Goal: Entertainment & Leisure: Browse casually

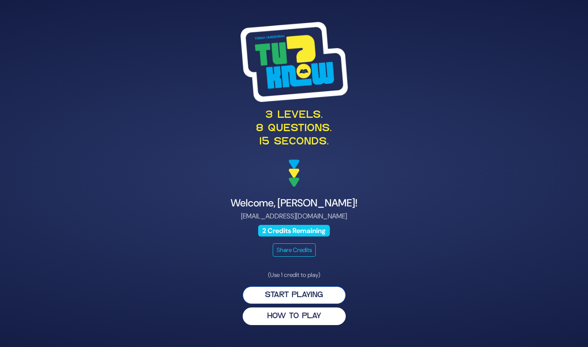
click at [295, 298] on button "Start Playing" at bounding box center [294, 295] width 103 height 18
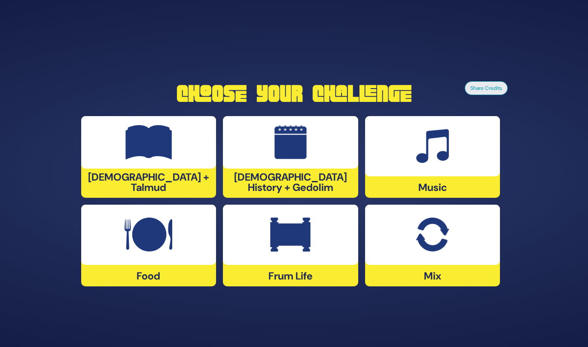
click at [407, 165] on div at bounding box center [432, 146] width 135 height 60
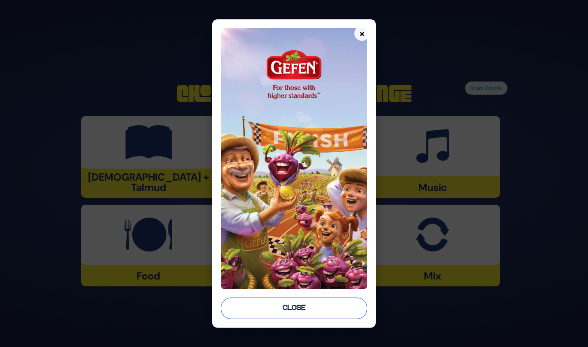
click at [324, 314] on button "Close" at bounding box center [294, 307] width 147 height 21
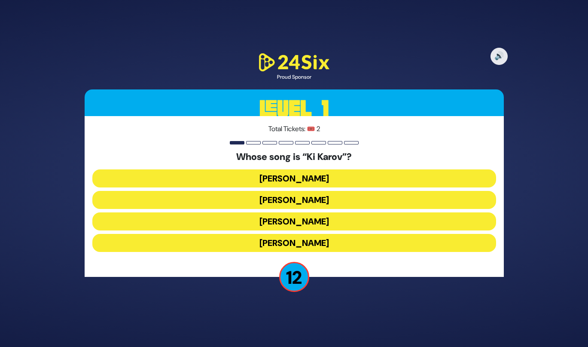
click at [274, 197] on button "Eitan Katz" at bounding box center [294, 200] width 404 height 18
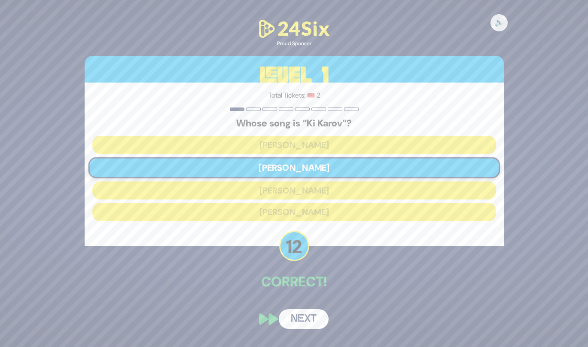
click at [306, 324] on button "Next" at bounding box center [304, 319] width 50 height 20
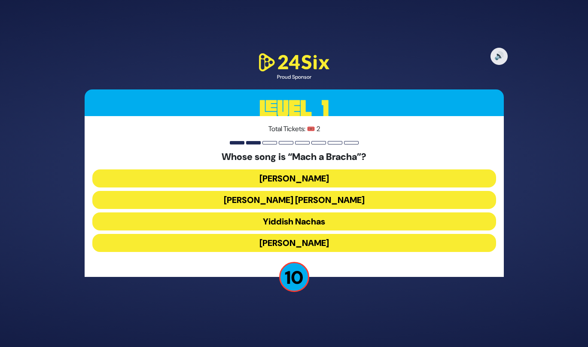
click at [302, 202] on button "Shmueli Ungar" at bounding box center [294, 200] width 404 height 18
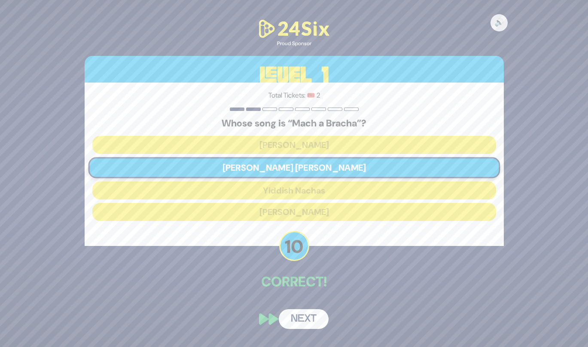
click at [315, 317] on button "Next" at bounding box center [304, 319] width 50 height 20
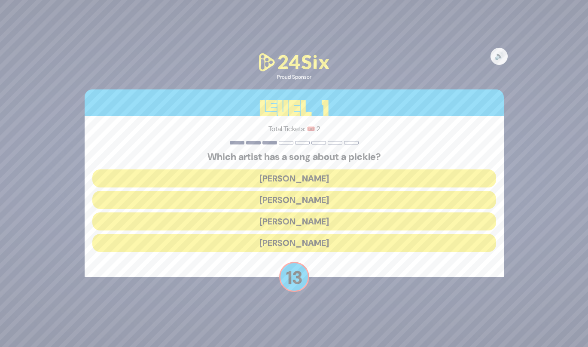
click at [317, 173] on button "Joey Newcomb" at bounding box center [294, 178] width 404 height 18
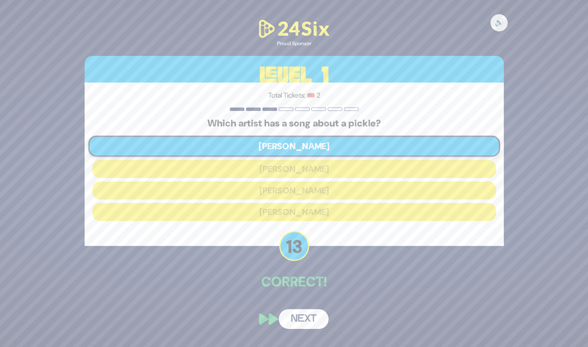
click at [303, 327] on button "Next" at bounding box center [304, 319] width 50 height 20
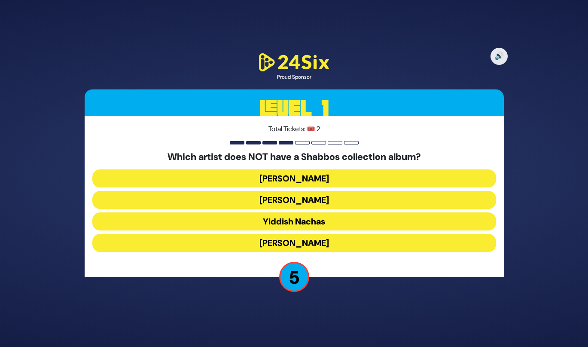
click at [314, 247] on button "Yaakov Shwekey" at bounding box center [294, 243] width 404 height 18
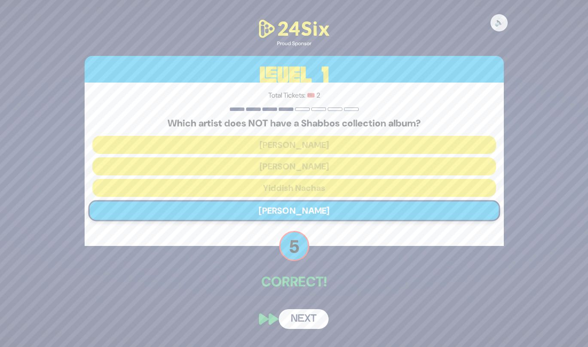
click at [302, 326] on button "Next" at bounding box center [304, 319] width 50 height 20
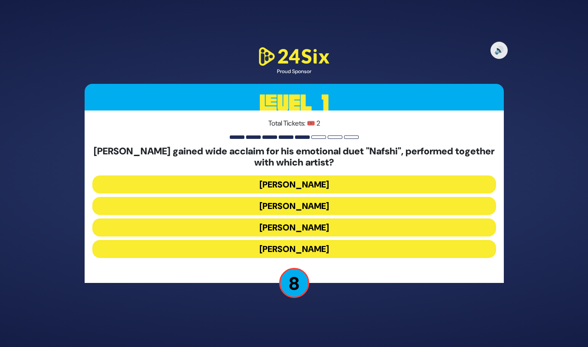
click at [313, 206] on button "Ishay Ribo" at bounding box center [294, 206] width 404 height 18
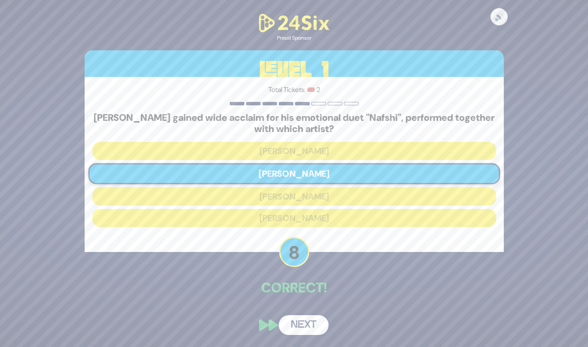
click at [320, 320] on button "Next" at bounding box center [304, 325] width 50 height 20
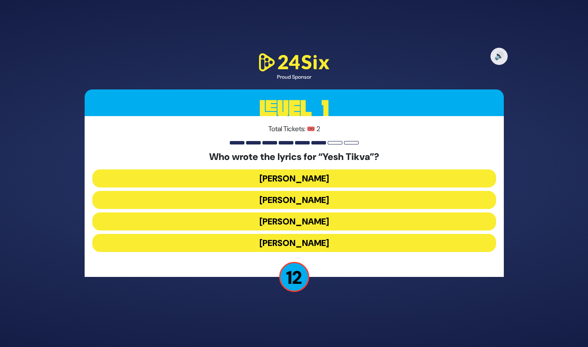
click at [318, 201] on button "Miriam Israeli" at bounding box center [294, 200] width 404 height 18
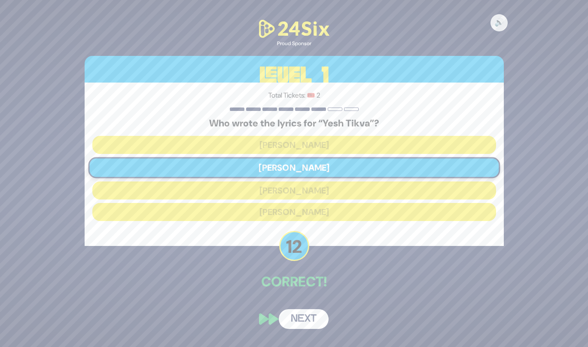
click at [306, 326] on button "Next" at bounding box center [304, 319] width 50 height 20
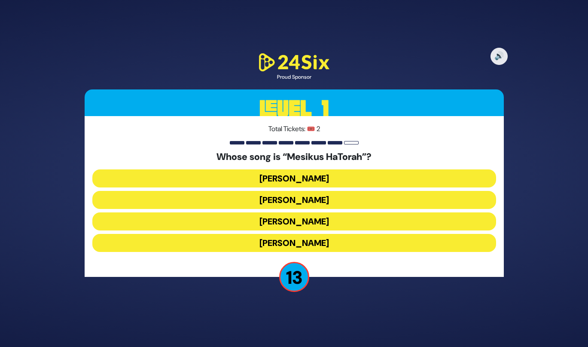
click at [325, 196] on button "Naftali Kempeh" at bounding box center [294, 200] width 404 height 18
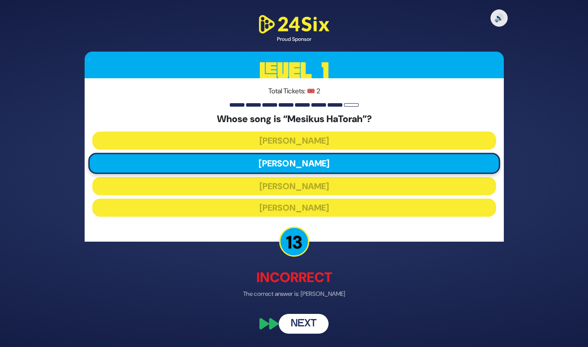
click at [304, 319] on button "Next" at bounding box center [304, 324] width 50 height 20
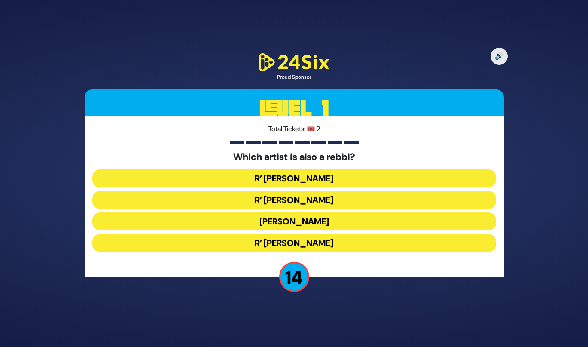
click at [297, 241] on button "R’ Baruch Levine" at bounding box center [294, 243] width 404 height 18
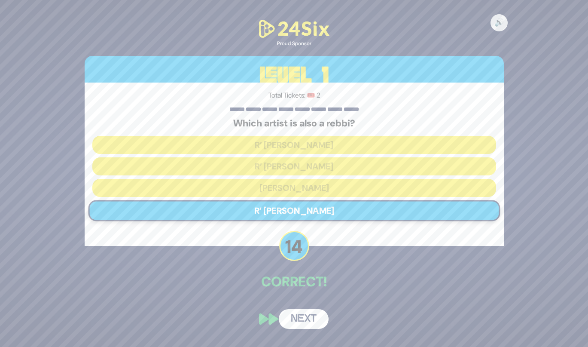
click at [305, 311] on button "Next" at bounding box center [304, 319] width 50 height 20
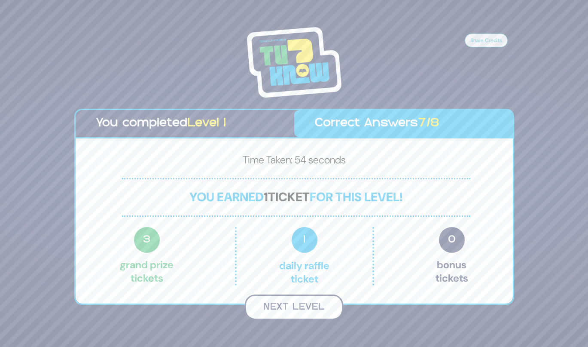
click at [307, 306] on button "Next Level" at bounding box center [294, 306] width 98 height 25
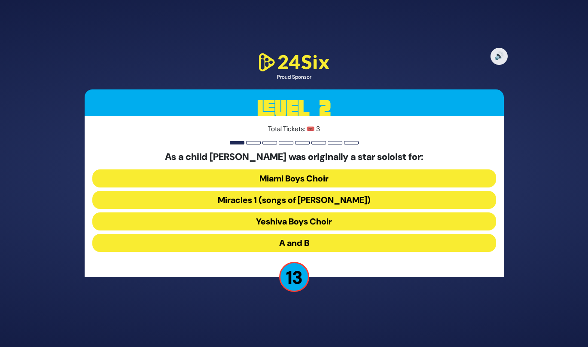
click at [320, 200] on button "Miracles 1 (songs of C. Neuhaus)" at bounding box center [294, 200] width 404 height 18
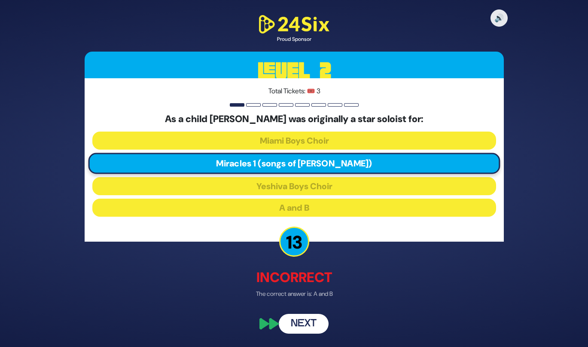
click at [315, 319] on button "Next" at bounding box center [304, 324] width 50 height 20
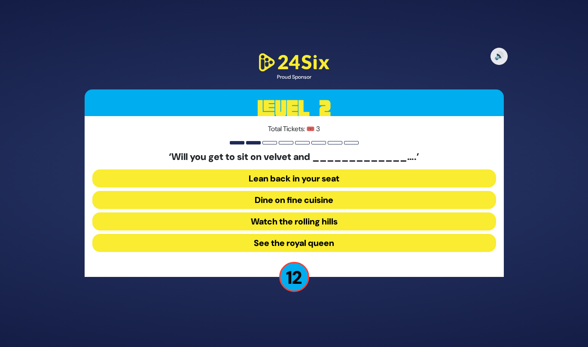
click at [329, 205] on button "Dine on fine cuisine" at bounding box center [294, 200] width 404 height 18
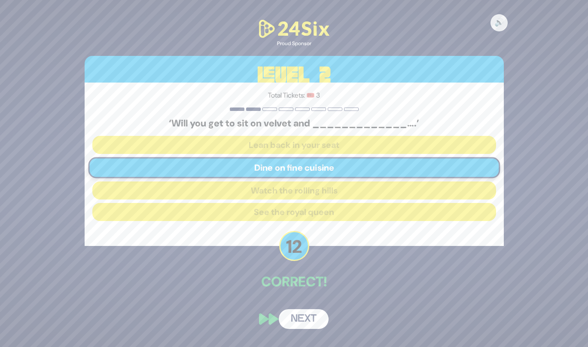
click at [308, 324] on button "Next" at bounding box center [304, 319] width 50 height 20
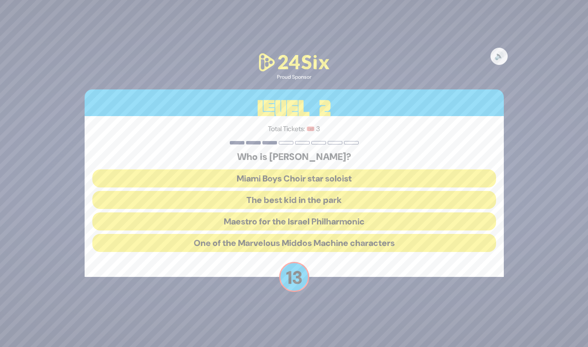
click at [330, 202] on button "The best kid in the park" at bounding box center [294, 200] width 404 height 18
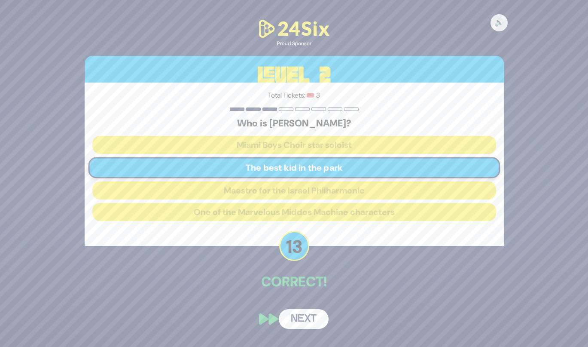
click at [308, 321] on button "Next" at bounding box center [304, 319] width 50 height 20
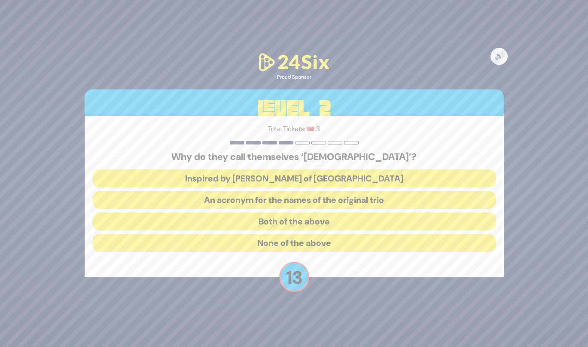
click at [327, 215] on button "Both of the above" at bounding box center [294, 221] width 404 height 18
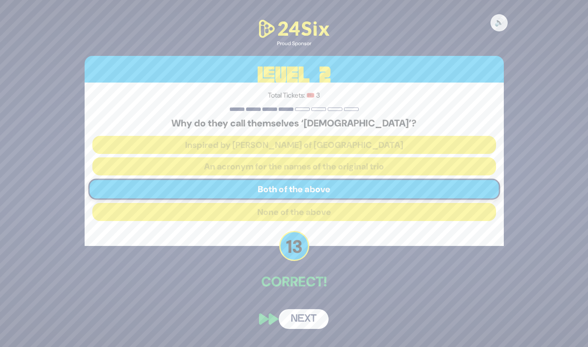
click at [306, 318] on button "Next" at bounding box center [304, 319] width 50 height 20
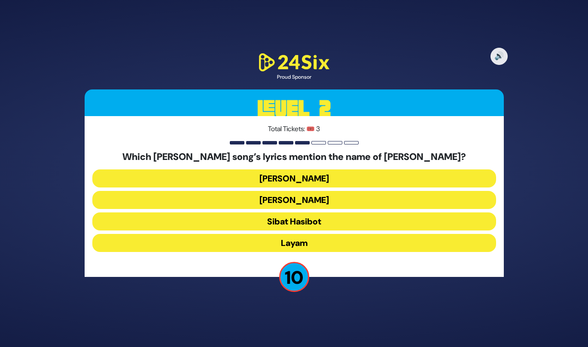
click at [310, 245] on button "Layam" at bounding box center [294, 243] width 404 height 18
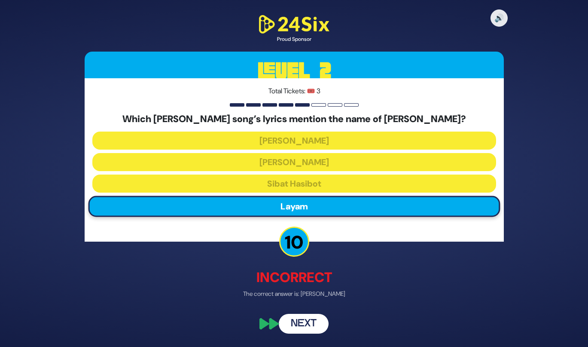
click at [295, 329] on button "Next" at bounding box center [304, 324] width 50 height 20
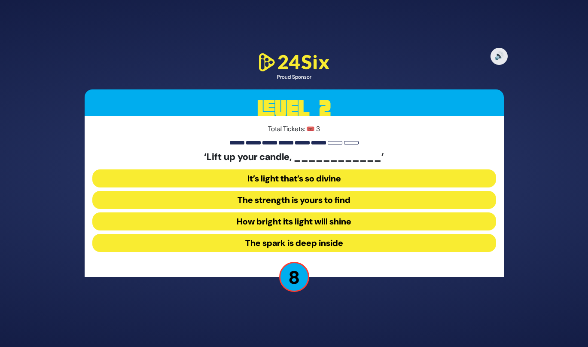
click at [333, 181] on button "It’s light that’s so divine" at bounding box center [294, 178] width 404 height 18
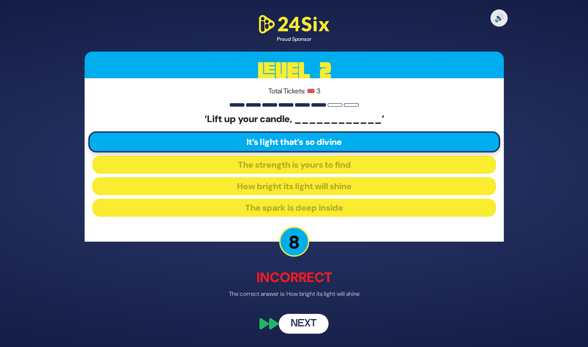
click at [310, 324] on button "Next" at bounding box center [304, 324] width 50 height 20
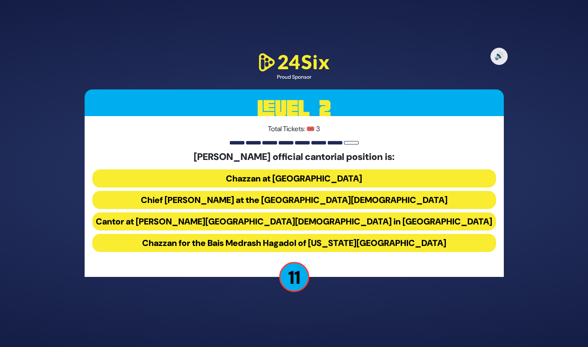
drag, startPoint x: 336, startPoint y: 158, endPoint x: 361, endPoint y: 161, distance: 24.7
click at [361, 161] on h5 "[PERSON_NAME] official cantorial position is:" at bounding box center [294, 156] width 404 height 11
click at [336, 241] on button "Chazzan for the Bais Medrash Hagadol of [US_STATE][GEOGRAPHIC_DATA]" at bounding box center [294, 243] width 404 height 18
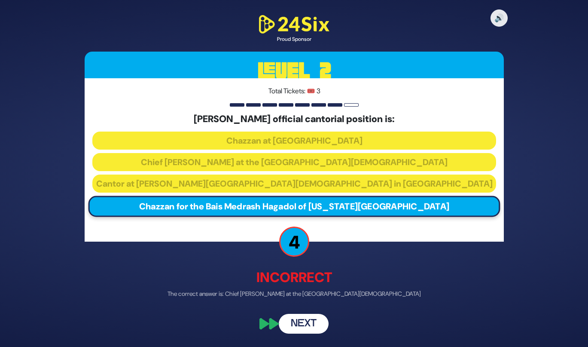
click at [296, 328] on button "Next" at bounding box center [304, 324] width 50 height 20
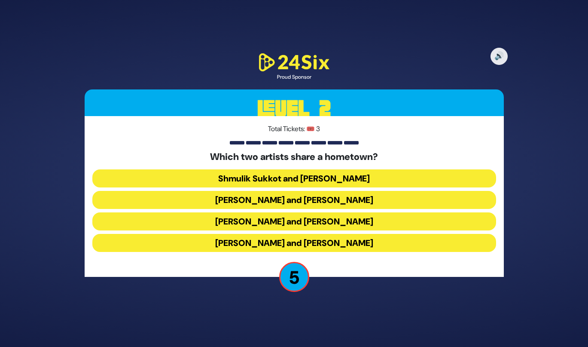
click at [299, 202] on button "Abie Rotenberg and Baruch Levine" at bounding box center [294, 200] width 404 height 18
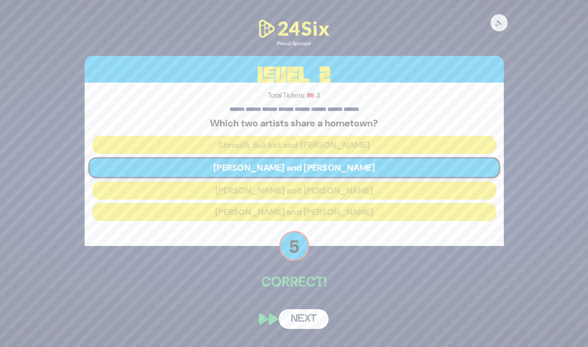
click at [303, 315] on button "Next" at bounding box center [304, 319] width 50 height 20
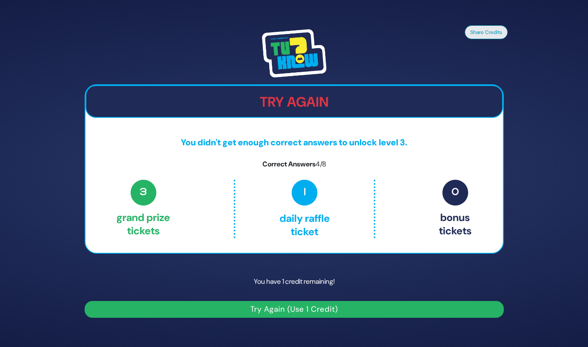
click at [314, 312] on button "Try Again (Use 1 Credit)" at bounding box center [294, 309] width 419 height 17
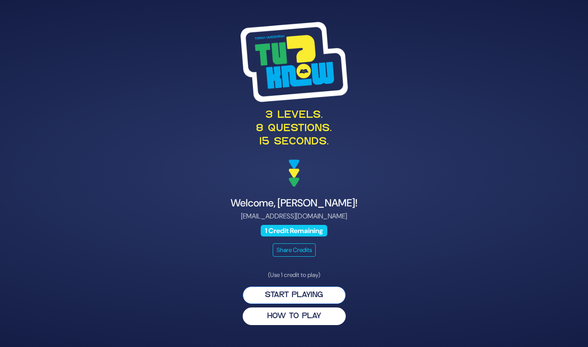
click at [311, 291] on button "Start Playing" at bounding box center [294, 295] width 103 height 18
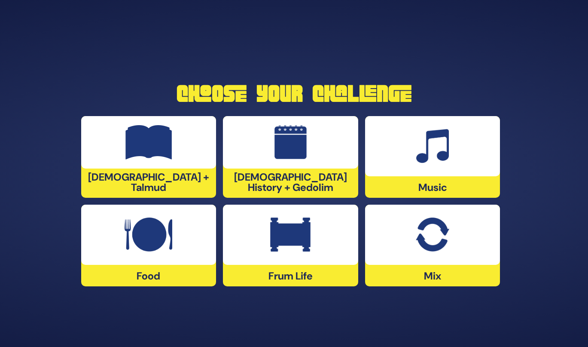
click at [393, 193] on div "Music" at bounding box center [432, 157] width 135 height 82
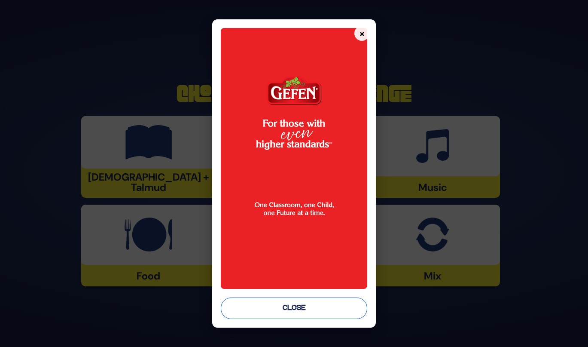
click at [306, 310] on button "Close" at bounding box center [294, 307] width 147 height 21
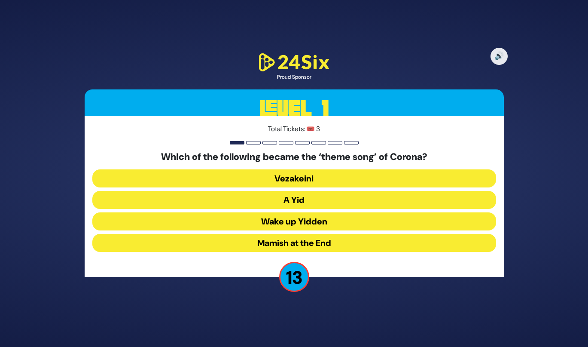
click at [318, 202] on button "A Yid" at bounding box center [294, 200] width 404 height 18
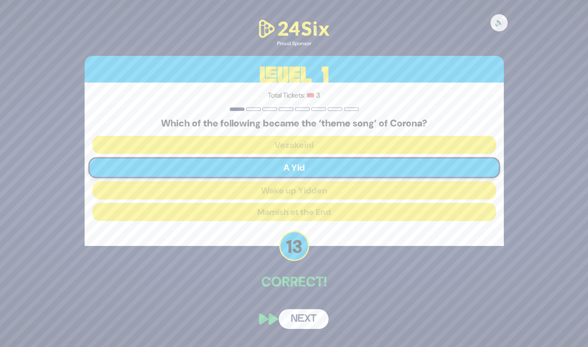
click at [311, 314] on button "Next" at bounding box center [304, 319] width 50 height 20
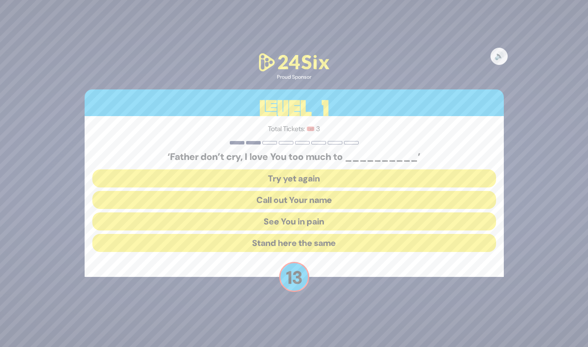
click at [359, 216] on button "See You in pain" at bounding box center [294, 221] width 404 height 18
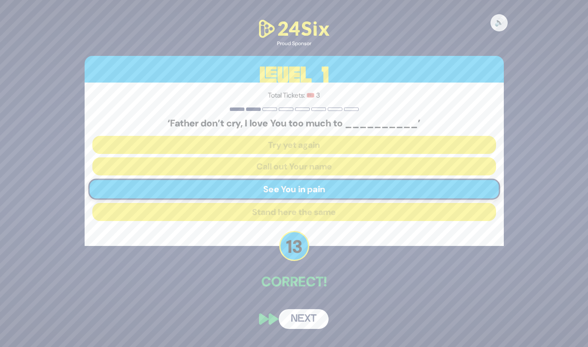
click at [310, 314] on button "Next" at bounding box center [304, 319] width 50 height 20
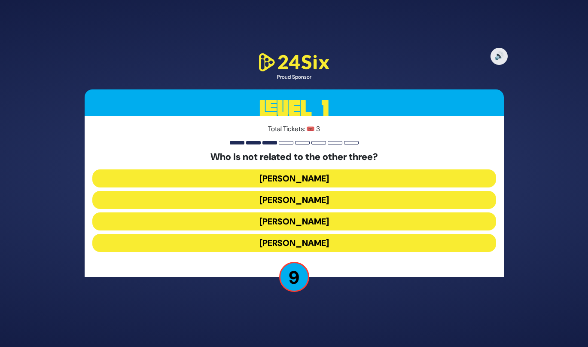
click at [305, 238] on button "[PERSON_NAME]" at bounding box center [294, 243] width 404 height 18
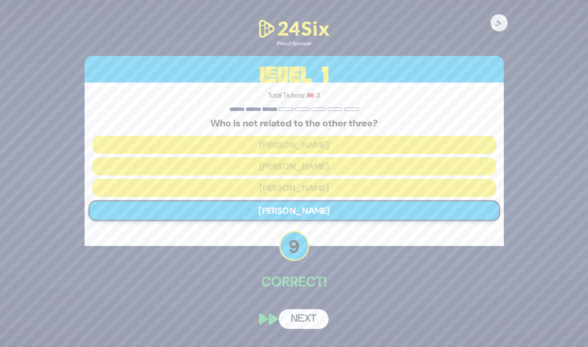
click at [303, 321] on button "Next" at bounding box center [304, 319] width 50 height 20
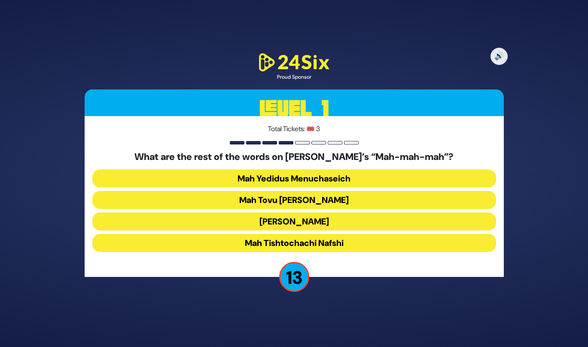
click at [303, 207] on button "Mah Tovu [PERSON_NAME]" at bounding box center [294, 200] width 404 height 18
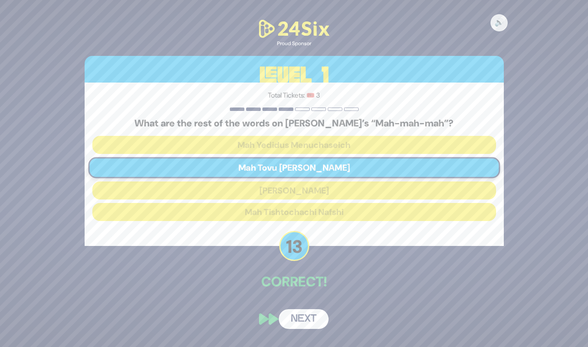
click at [302, 318] on button "Next" at bounding box center [304, 319] width 50 height 20
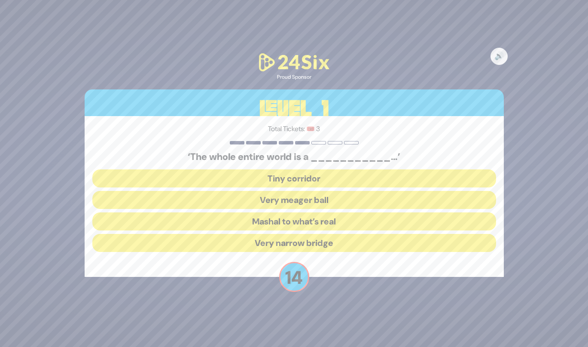
click at [305, 245] on button "Very narrow bridge" at bounding box center [294, 243] width 404 height 18
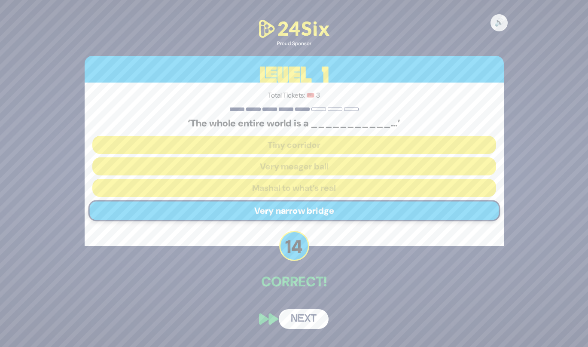
click at [306, 319] on button "Next" at bounding box center [304, 319] width 50 height 20
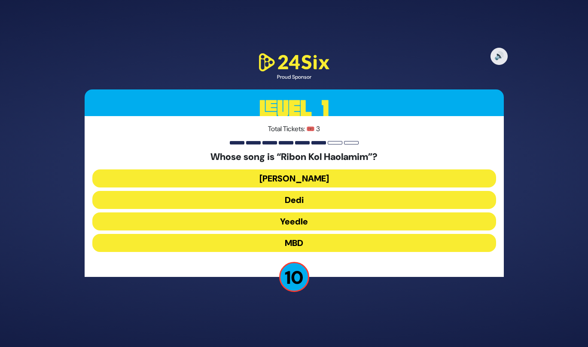
click at [306, 182] on button "[PERSON_NAME]" at bounding box center [294, 178] width 404 height 18
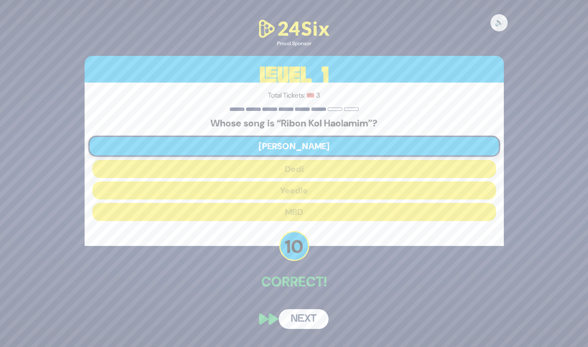
click at [304, 320] on button "Next" at bounding box center [304, 319] width 50 height 20
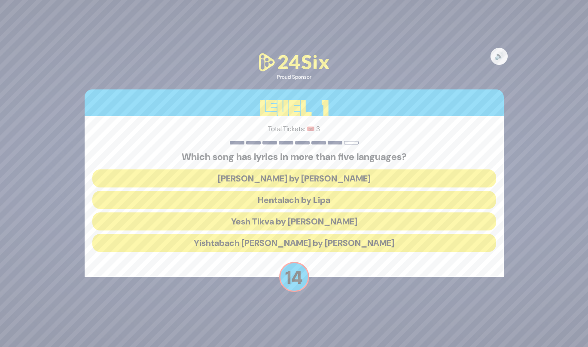
click at [316, 202] on button "Hentalach by Lipa" at bounding box center [294, 200] width 404 height 18
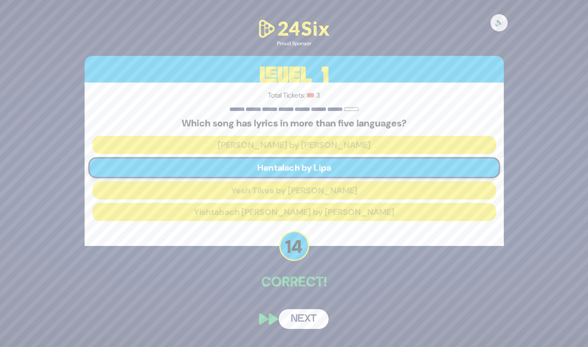
click at [298, 317] on button "Next" at bounding box center [304, 319] width 50 height 20
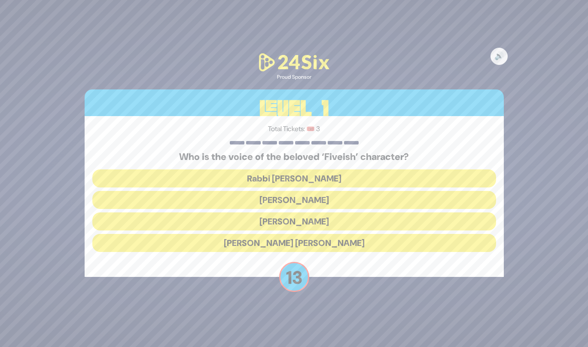
click at [321, 224] on button "[PERSON_NAME]" at bounding box center [294, 221] width 404 height 18
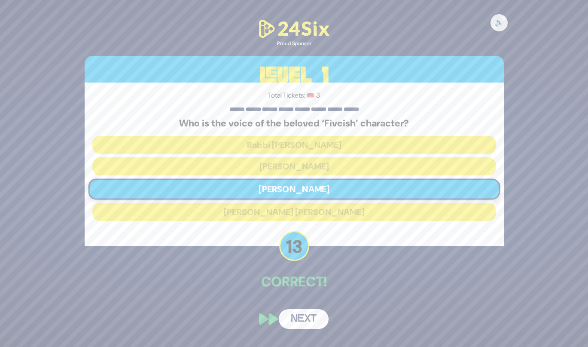
click at [315, 312] on button "Next" at bounding box center [304, 319] width 50 height 20
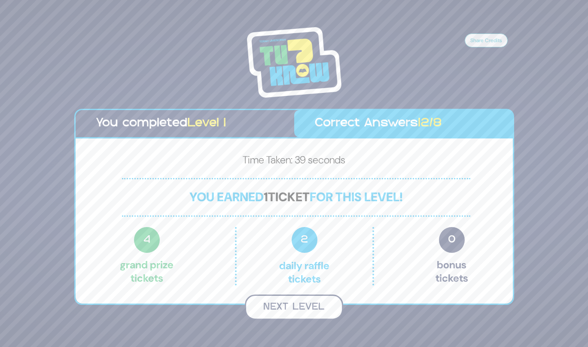
click at [312, 306] on button "Next Level" at bounding box center [294, 306] width 98 height 25
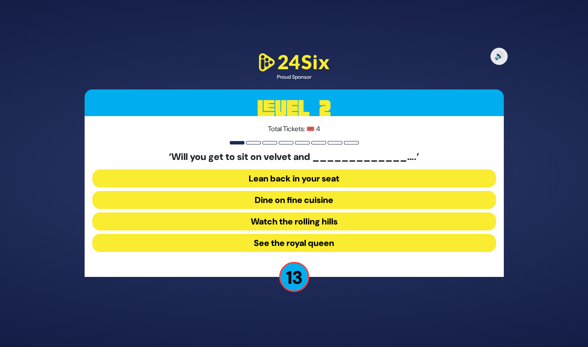
click at [320, 201] on button "Dine on fine cuisine" at bounding box center [294, 200] width 404 height 18
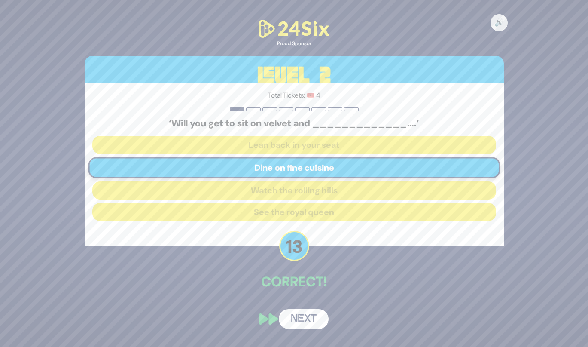
click at [307, 315] on button "Next" at bounding box center [304, 319] width 50 height 20
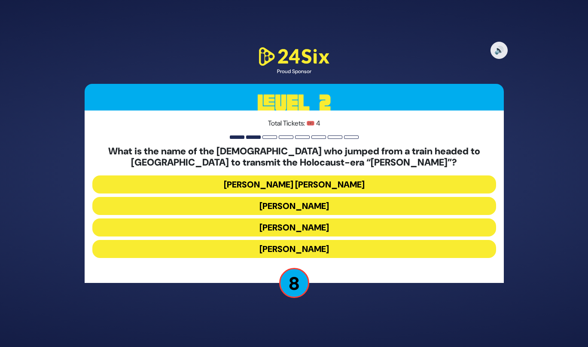
click at [317, 230] on button "[PERSON_NAME]" at bounding box center [294, 227] width 404 height 18
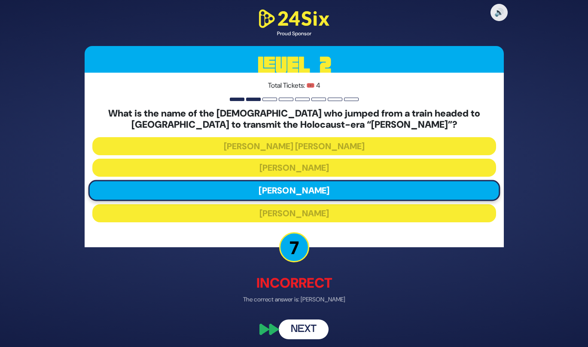
click at [309, 326] on button "Next" at bounding box center [304, 329] width 50 height 20
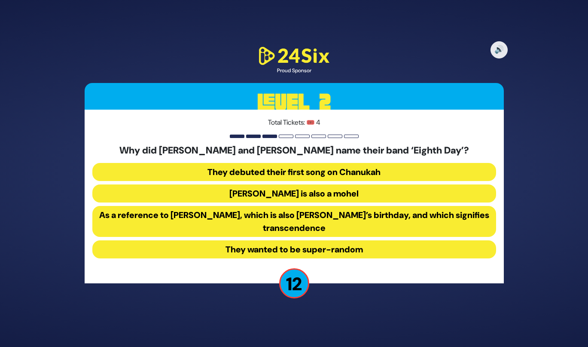
click at [325, 223] on button "As a reference to [PERSON_NAME], which is also [PERSON_NAME]’s birthday, and wh…" at bounding box center [294, 221] width 404 height 31
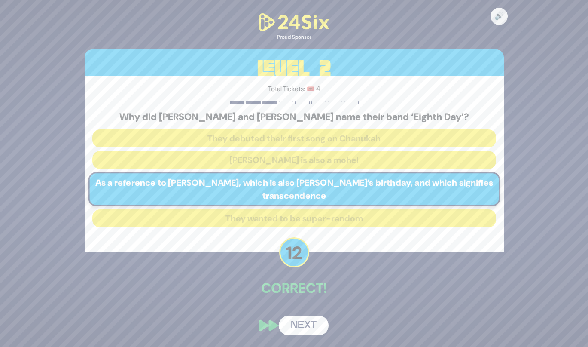
click at [304, 326] on button "Next" at bounding box center [304, 325] width 50 height 20
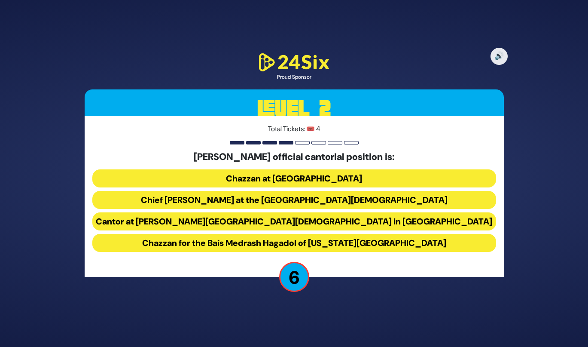
click at [297, 204] on button "Chief [PERSON_NAME] at the [GEOGRAPHIC_DATA][DEMOGRAPHIC_DATA]" at bounding box center [294, 200] width 404 height 18
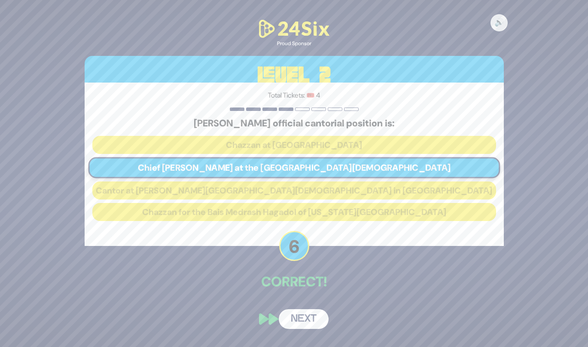
click at [300, 328] on button "Next" at bounding box center [304, 319] width 50 height 20
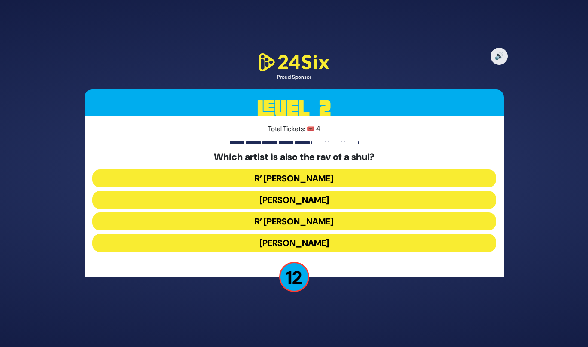
click at [314, 221] on button "R’ [PERSON_NAME]" at bounding box center [294, 221] width 404 height 18
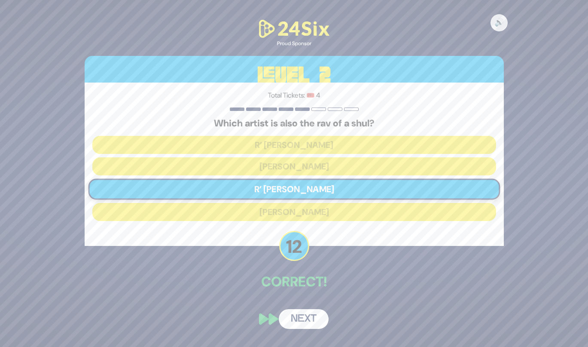
click at [299, 321] on button "Next" at bounding box center [304, 319] width 50 height 20
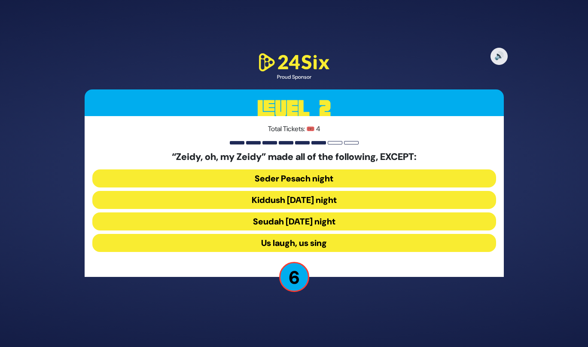
click at [312, 219] on button "Seudah [DATE] night" at bounding box center [294, 221] width 404 height 18
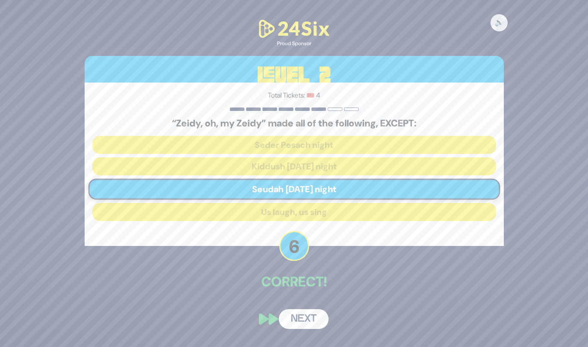
click at [299, 317] on button "Next" at bounding box center [304, 319] width 50 height 20
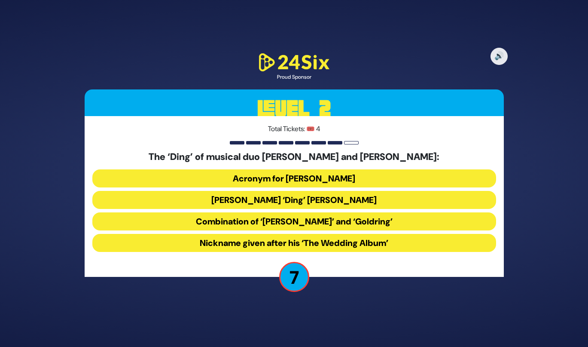
click at [262, 223] on button "Combination of ‘[PERSON_NAME]’ and ‘Goldring’" at bounding box center [294, 221] width 404 height 18
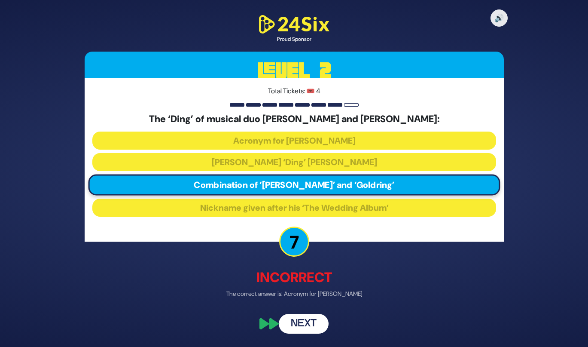
click at [298, 324] on button "Next" at bounding box center [304, 324] width 50 height 20
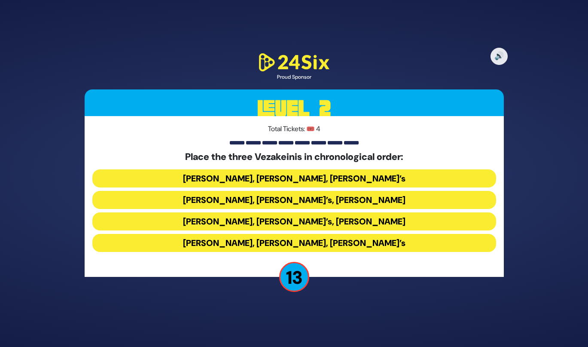
click at [278, 180] on button "[PERSON_NAME], [PERSON_NAME], [PERSON_NAME]’s" at bounding box center [294, 178] width 404 height 18
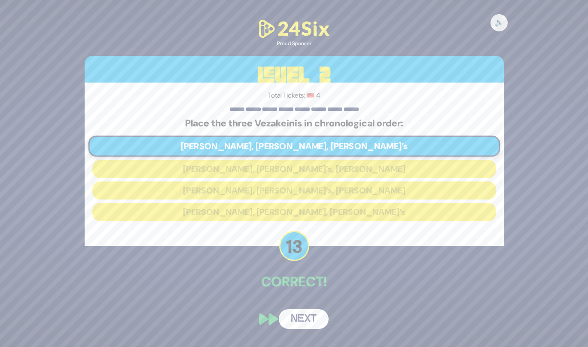
click at [299, 317] on button "Next" at bounding box center [304, 319] width 50 height 20
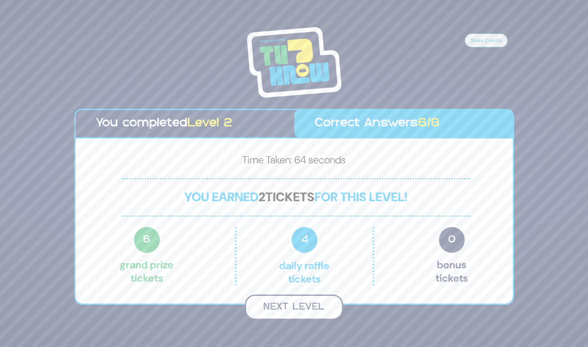
click at [296, 307] on button "Next Level" at bounding box center [294, 306] width 98 height 25
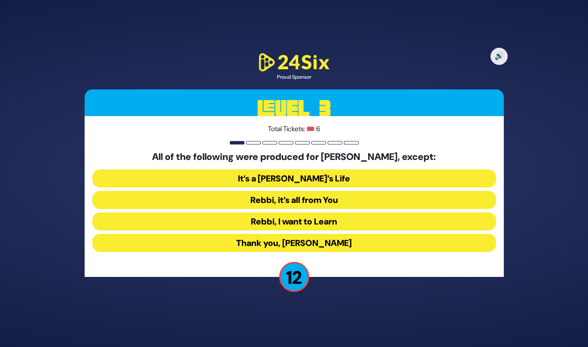
click at [293, 226] on button "Rebbi, I want to Learn" at bounding box center [294, 221] width 404 height 18
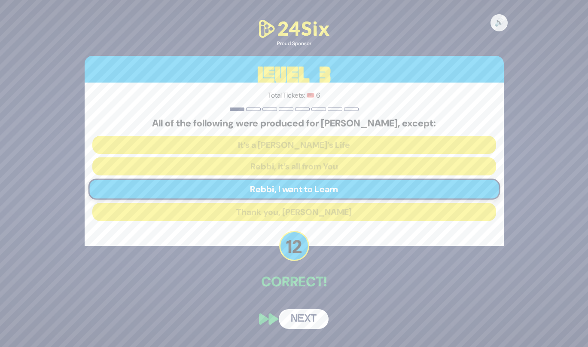
click at [317, 327] on button "Next" at bounding box center [304, 319] width 50 height 20
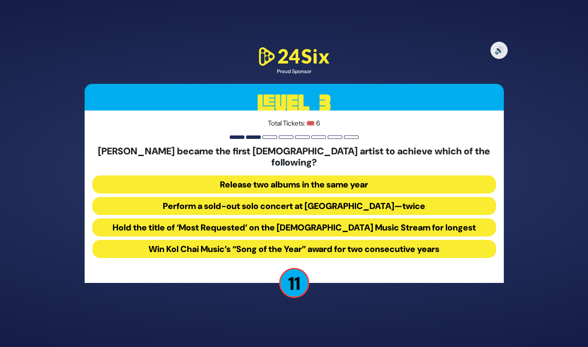
click at [284, 197] on button "Perform a sold-out solo concert at [GEOGRAPHIC_DATA]—twice" at bounding box center [294, 206] width 404 height 18
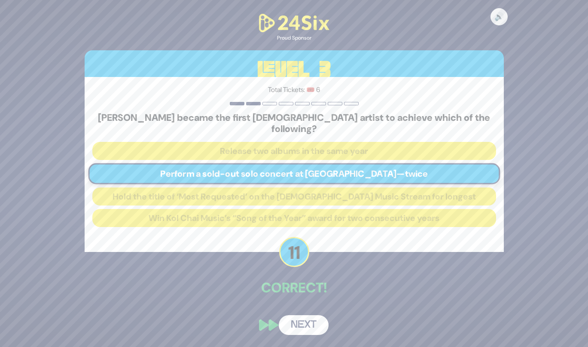
click at [291, 324] on button "Next" at bounding box center [304, 325] width 50 height 20
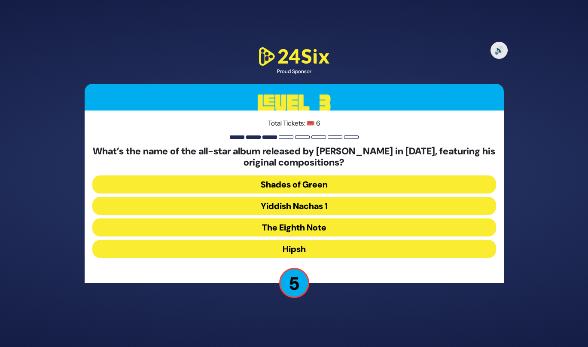
click at [290, 227] on button "The Eighth Note" at bounding box center [294, 227] width 404 height 18
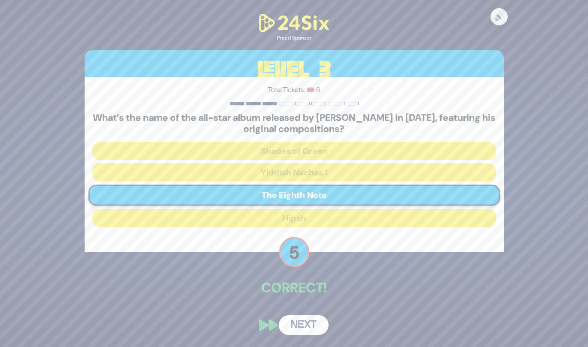
click at [297, 322] on button "Next" at bounding box center [304, 325] width 50 height 20
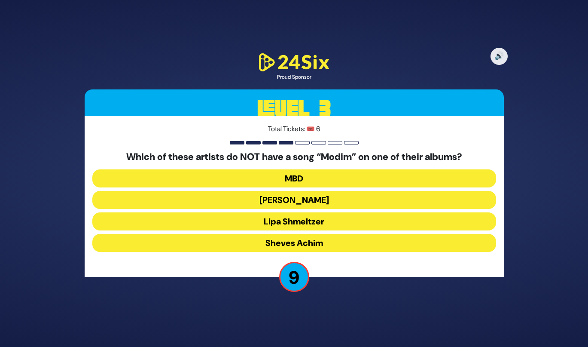
click at [320, 220] on button "Lipa Shmeltzer" at bounding box center [294, 221] width 404 height 18
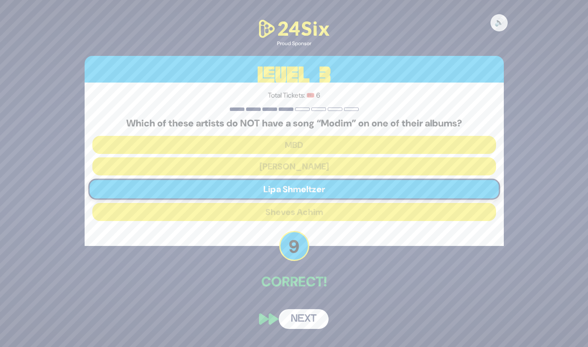
click at [297, 315] on button "Next" at bounding box center [304, 319] width 50 height 20
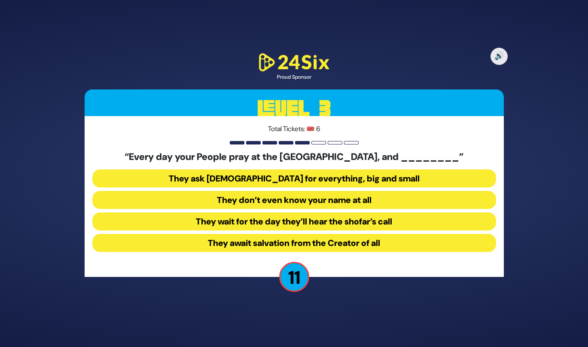
click at [260, 197] on button "They don’t even know your name at all" at bounding box center [294, 200] width 404 height 18
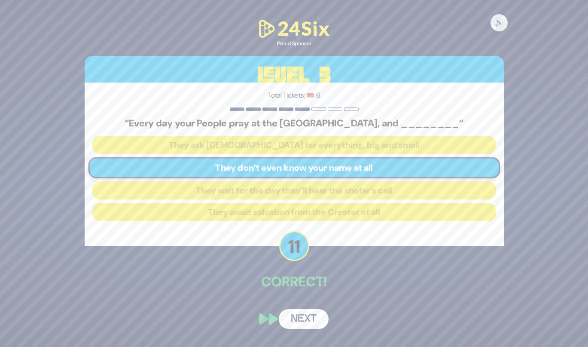
click at [288, 314] on button "Next" at bounding box center [304, 319] width 50 height 20
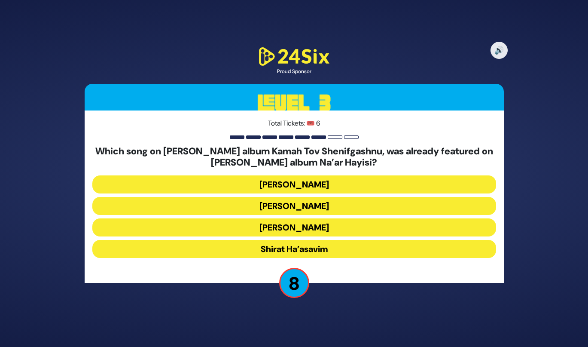
click at [287, 246] on button "Shirat Ha’asavim" at bounding box center [294, 249] width 404 height 18
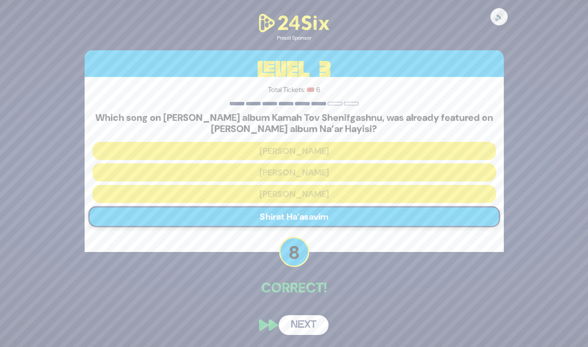
click at [290, 319] on button "Next" at bounding box center [304, 325] width 50 height 20
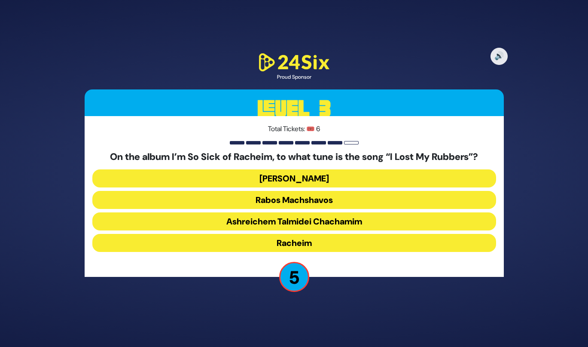
click at [330, 200] on button "Rabos Machshavos" at bounding box center [294, 200] width 404 height 18
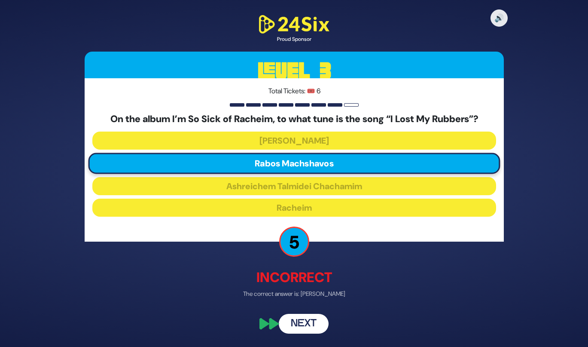
click at [303, 321] on button "Next" at bounding box center [304, 324] width 50 height 20
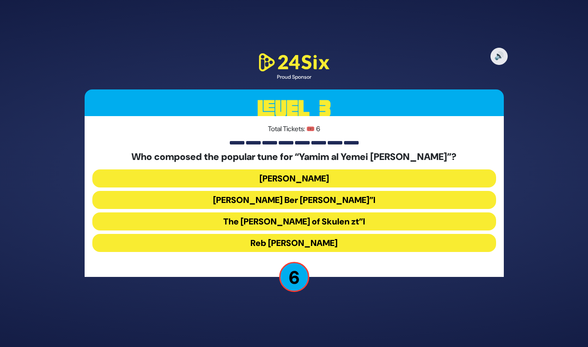
click at [284, 224] on button "The [PERSON_NAME] of Skulen zt”l" at bounding box center [294, 221] width 404 height 18
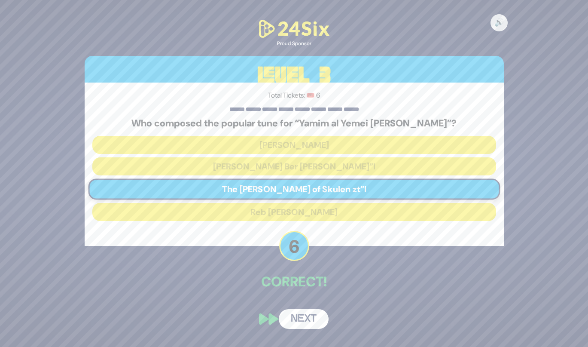
click at [303, 319] on button "Next" at bounding box center [304, 319] width 50 height 20
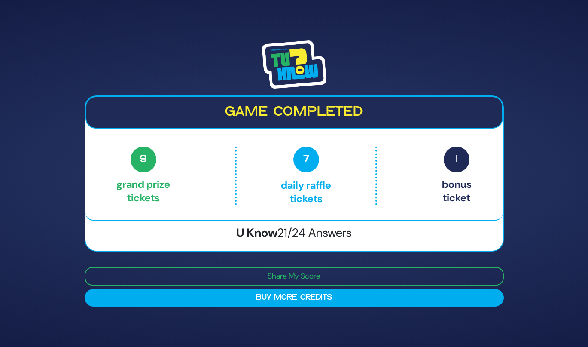
click at [459, 160] on span "1" at bounding box center [457, 160] width 26 height 26
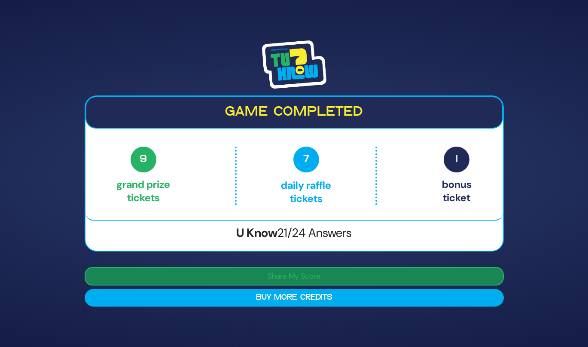
click at [365, 279] on button "Share My Score" at bounding box center [294, 276] width 419 height 18
